Goal: Task Accomplishment & Management: Manage account settings

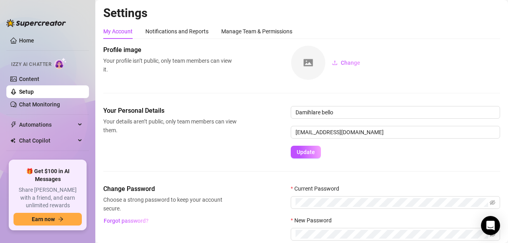
click at [259, 30] on div "Manage Team & Permissions" at bounding box center [256, 31] width 71 height 9
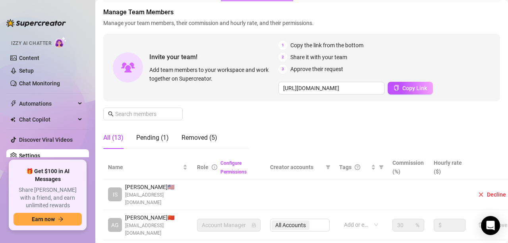
scroll to position [38, 51]
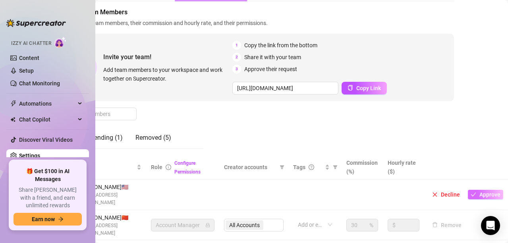
click at [471, 194] on button "Approve" at bounding box center [485, 195] width 35 height 10
click at [479, 193] on span "Approve" at bounding box center [489, 194] width 21 height 6
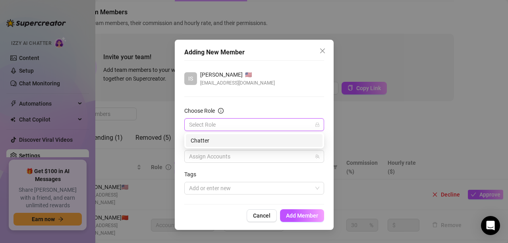
click at [254, 124] on input "Choose Role" at bounding box center [250, 125] width 123 height 12
click at [236, 143] on div "Chatter" at bounding box center [254, 140] width 127 height 9
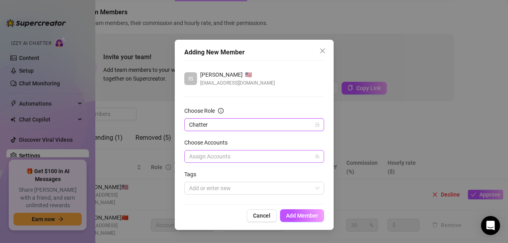
click at [232, 159] on div at bounding box center [250, 156] width 128 height 11
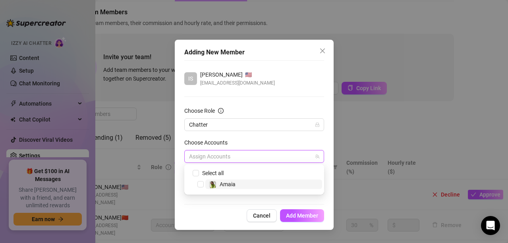
click at [222, 185] on span "Amaia" at bounding box center [228, 184] width 16 height 6
checkbox input "true"
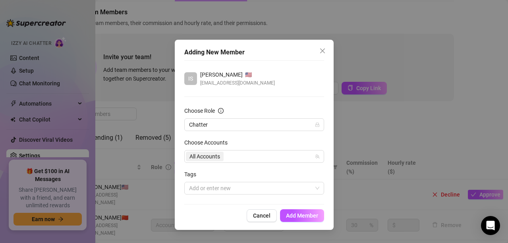
click at [224, 210] on div "Cancel Add Member" at bounding box center [254, 215] width 140 height 13
click at [303, 221] on button "Add Member" at bounding box center [302, 215] width 44 height 13
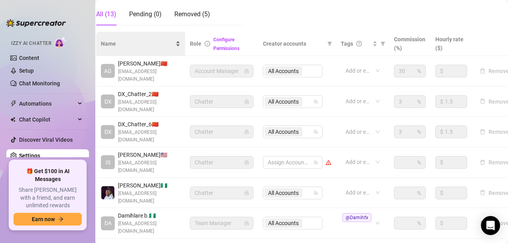
scroll to position [165, 6]
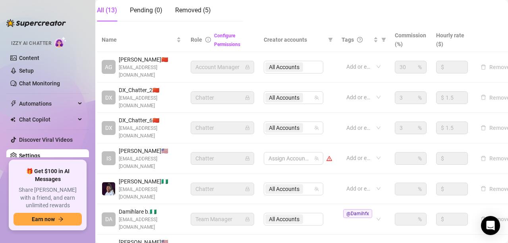
click at [332, 143] on td "Assign Accounts" at bounding box center [298, 158] width 78 height 31
click at [315, 152] on div "Assign Accounts" at bounding box center [294, 158] width 60 height 13
click at [280, 171] on div "Amaia" at bounding box center [294, 168] width 56 height 10
click at [280, 165] on span "Select tree node" at bounding box center [280, 167] width 6 height 6
checkbox input "true"
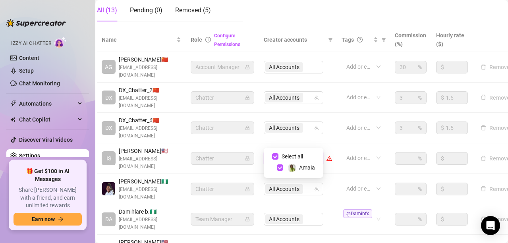
click at [339, 174] on td "Add or enter new" at bounding box center [363, 189] width 53 height 31
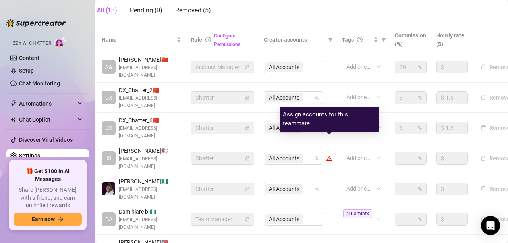
click at [329, 156] on icon "warning" at bounding box center [329, 158] width 4 height 4
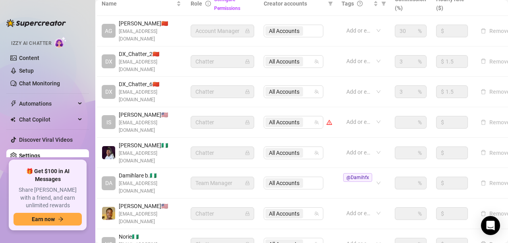
scroll to position [202, 6]
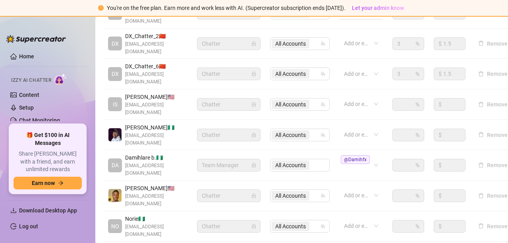
scroll to position [231, 0]
